Goal: Task Accomplishment & Management: Use online tool/utility

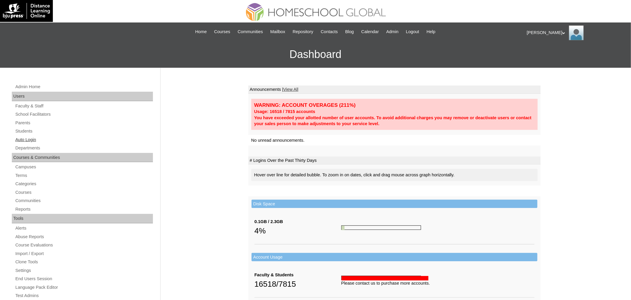
click at [35, 140] on link "Auto Login" at bounding box center [84, 139] width 138 height 7
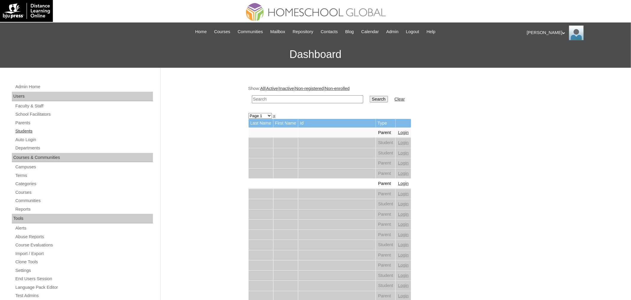
drag, startPoint x: 0, startPoint y: 0, endPoint x: 27, endPoint y: 132, distance: 134.3
click at [27, 132] on link "Students" at bounding box center [84, 130] width 138 height 7
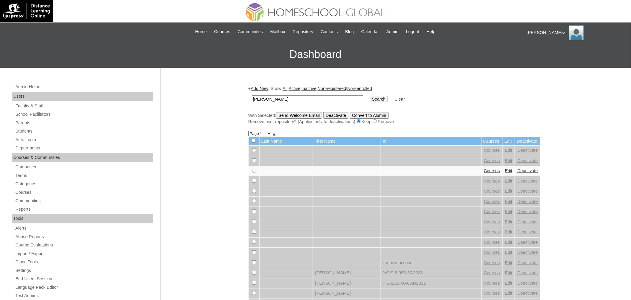
type input "[PERSON_NAME]"
click at [370, 96] on input "Search" at bounding box center [379, 99] width 18 height 7
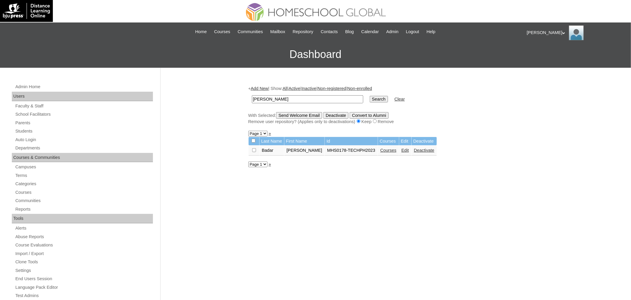
click at [383, 151] on link "Courses" at bounding box center [389, 150] width 16 height 5
